Goal: Book appointment/travel/reservation

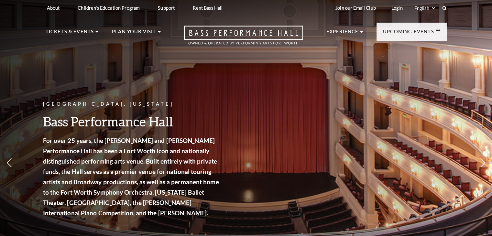
click at [66, 147] on link "Calendar" at bounding box center [65, 150] width 28 height 6
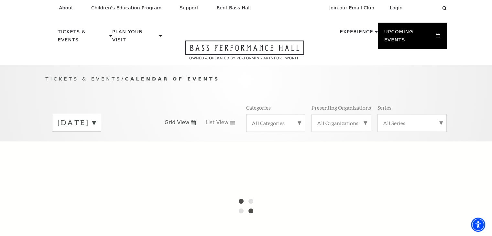
click at [96, 118] on label "[DATE]" at bounding box center [77, 123] width 38 height 10
click at [106, 143] on div at bounding box center [246, 205] width 492 height 129
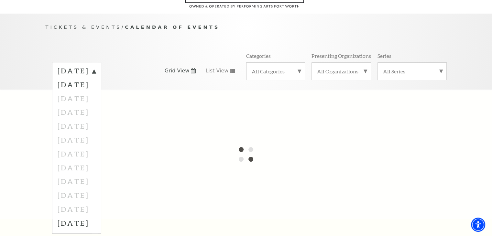
scroll to position [32, 0]
